Goal: Information Seeking & Learning: Learn about a topic

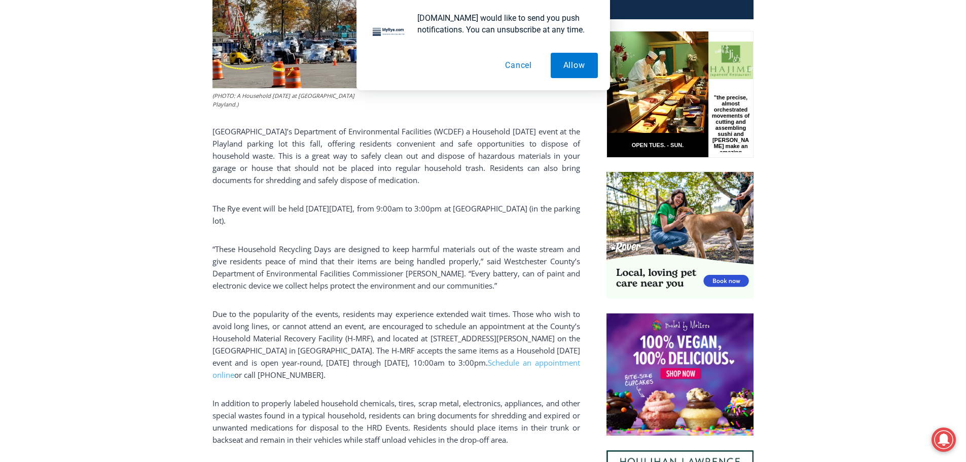
scroll to position [507, 0]
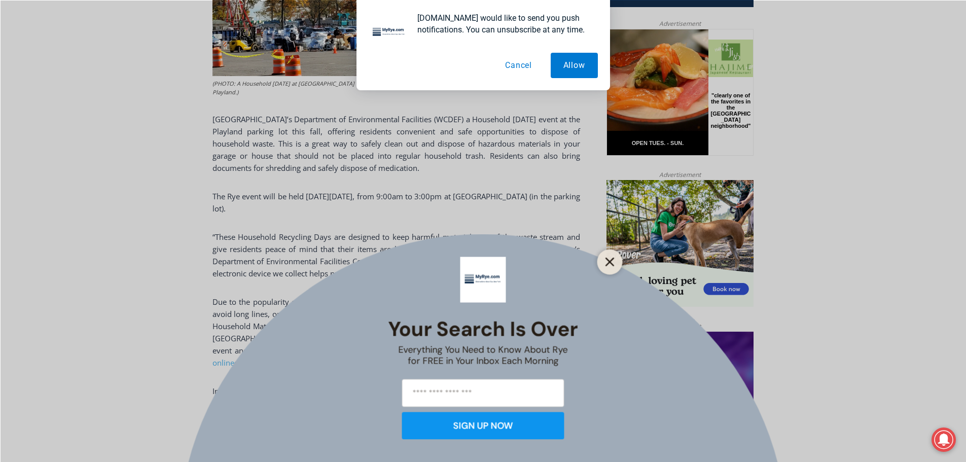
click at [611, 256] on button "Close" at bounding box center [610, 262] width 14 height 14
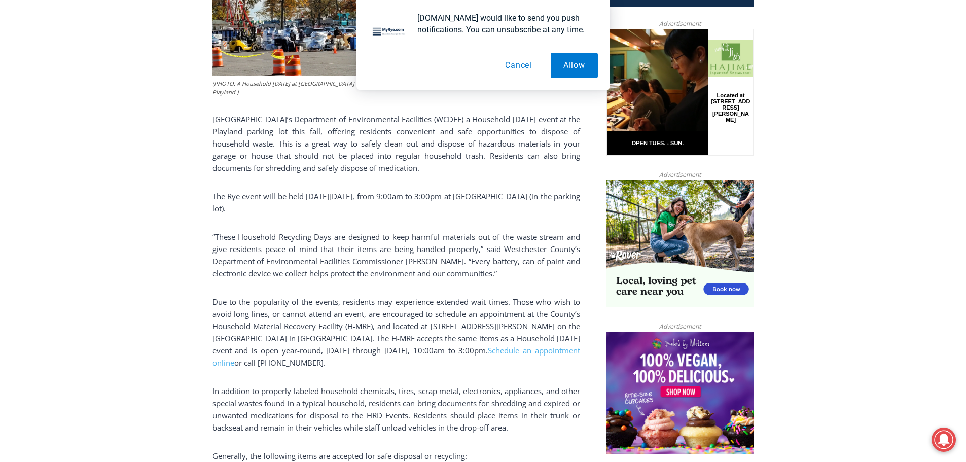
click at [520, 68] on button "Cancel" at bounding box center [519, 65] width 52 height 25
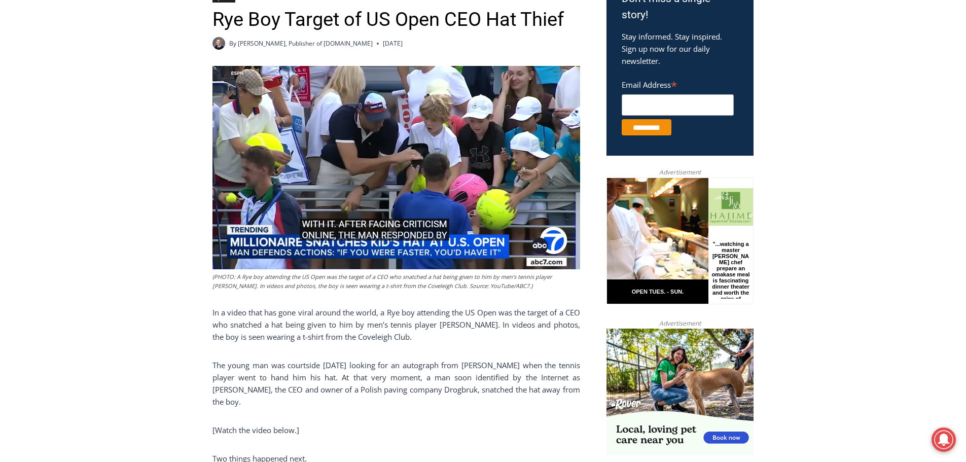
scroll to position [285, 0]
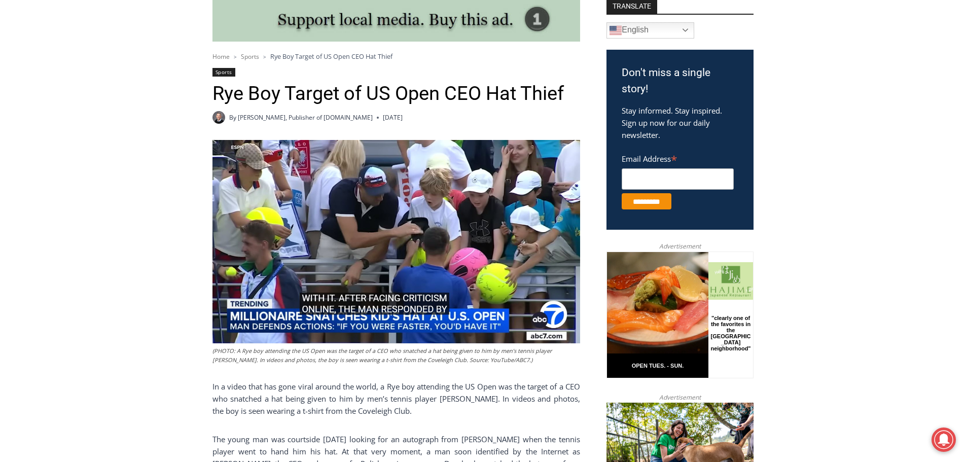
drag, startPoint x: 342, startPoint y: 119, endPoint x: 383, endPoint y: 125, distance: 41.1
click at [383, 124] on div "By Jay Sears, Publisher of MyRye.com September 1, 2025 September 1, 2025" at bounding box center [397, 117] width 368 height 13
click at [414, 124] on div "By Jay Sears, Publisher of MyRye.com September 1, 2025 September 1, 2025" at bounding box center [397, 117] width 368 height 13
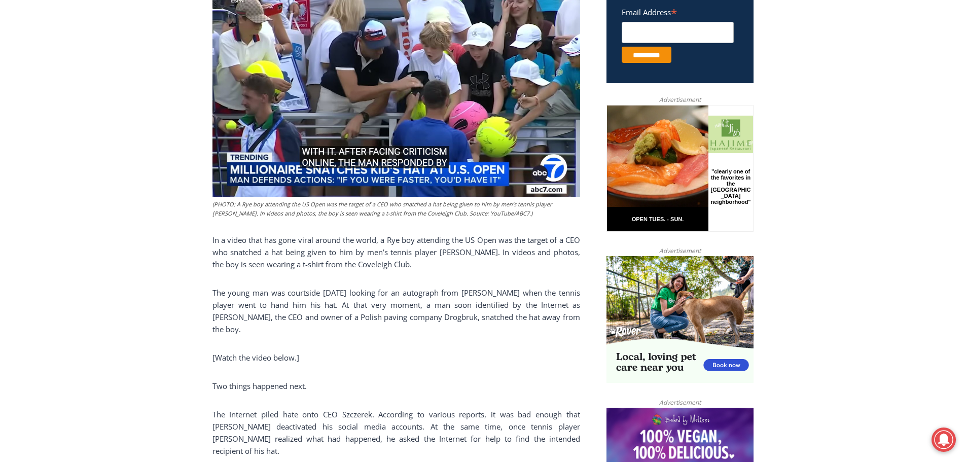
scroll to position [437, 0]
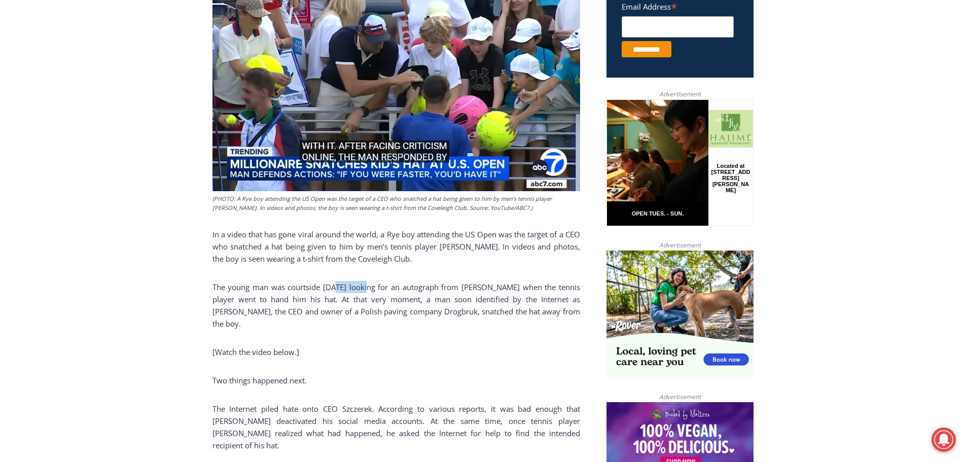
drag, startPoint x: 334, startPoint y: 291, endPoint x: 369, endPoint y: 293, distance: 34.5
click at [370, 292] on span "The young man was courtside on Thursday looking for an autograph from Majchrzak…" at bounding box center [397, 305] width 368 height 47
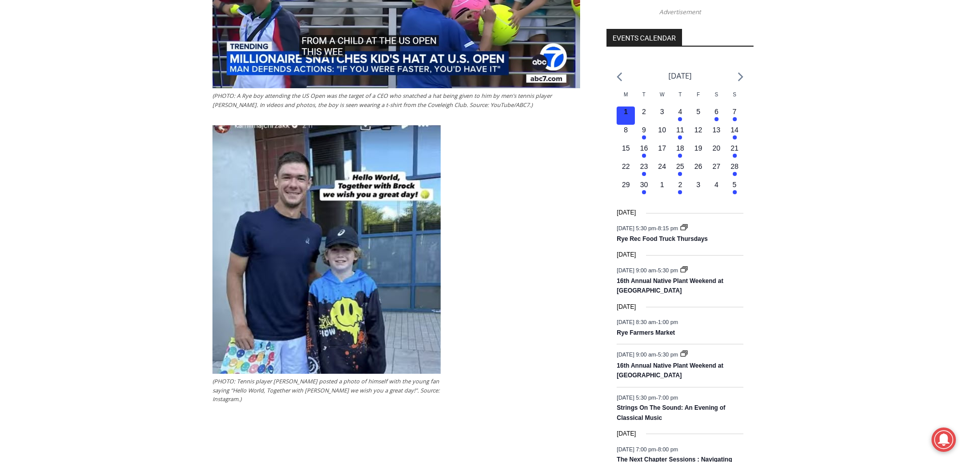
scroll to position [1268, 0]
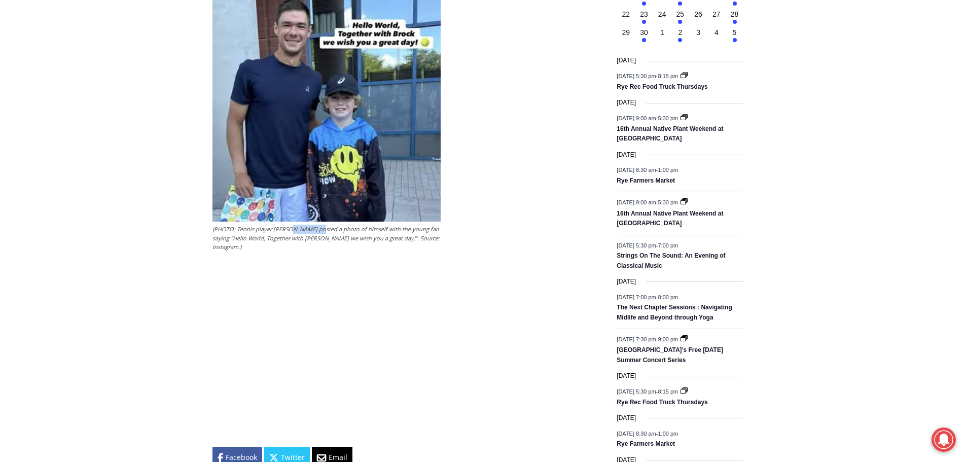
drag, startPoint x: 290, startPoint y: 222, endPoint x: 318, endPoint y: 223, distance: 27.4
click at [318, 225] on figcaption "(PHOTO: Tennis player Kamil Majchrzak posted a photo of himself with the young …" at bounding box center [327, 238] width 228 height 27
click at [581, 229] on div "Home > Sports > Rye Boy Target of US Open CEO Hat Thief Sports Rye Boy Target o…" at bounding box center [484, 159] width 542 height 2292
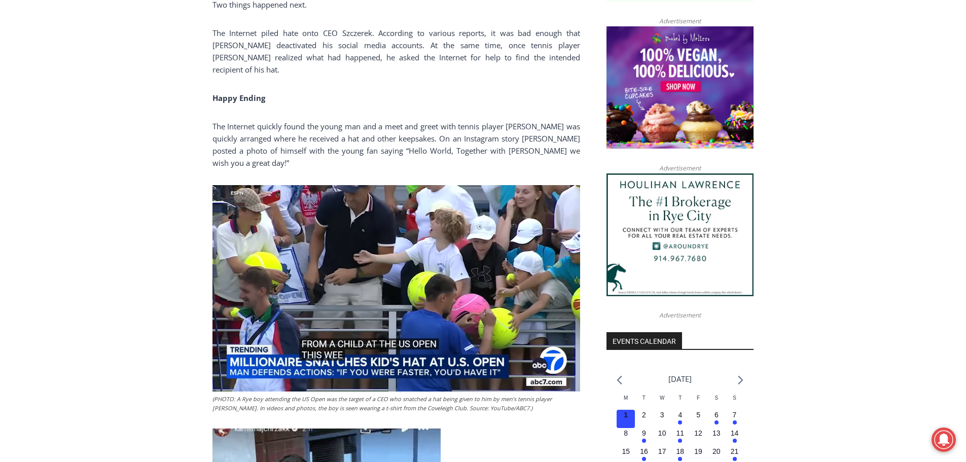
scroll to position [812, 0]
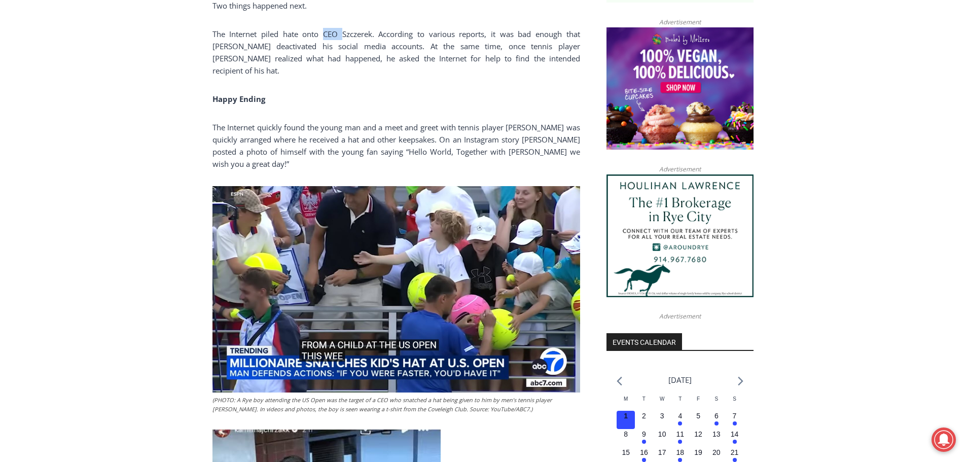
drag, startPoint x: 324, startPoint y: 34, endPoint x: 342, endPoint y: 37, distance: 17.9
click at [342, 37] on span "The Internet piled hate onto CEO Szczerek. According to various reports, it was…" at bounding box center [397, 52] width 368 height 47
click at [434, 93] on p "Happy Ending" at bounding box center [397, 99] width 368 height 12
